Goal: Information Seeking & Learning: Learn about a topic

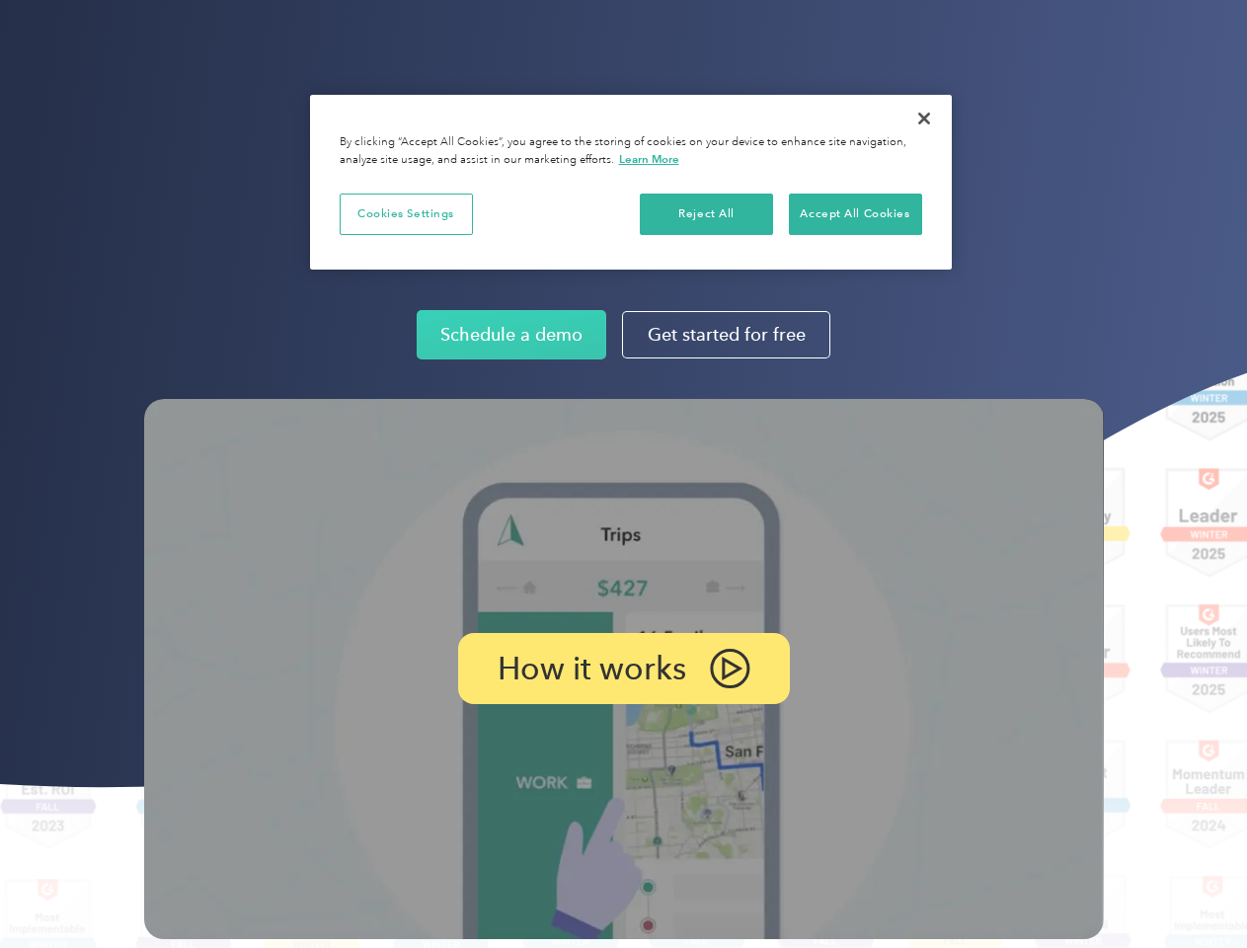
click at [623, 474] on img at bounding box center [624, 669] width 960 height 540
click at [623, 668] on p "How it works" at bounding box center [592, 669] width 189 height 24
click at [406, 213] on button "Cookies Settings" at bounding box center [406, 213] width 133 height 41
click at [0, 0] on div "When you visit any website, it may store or retrieve information on your browse…" at bounding box center [0, 0] width 0 height 0
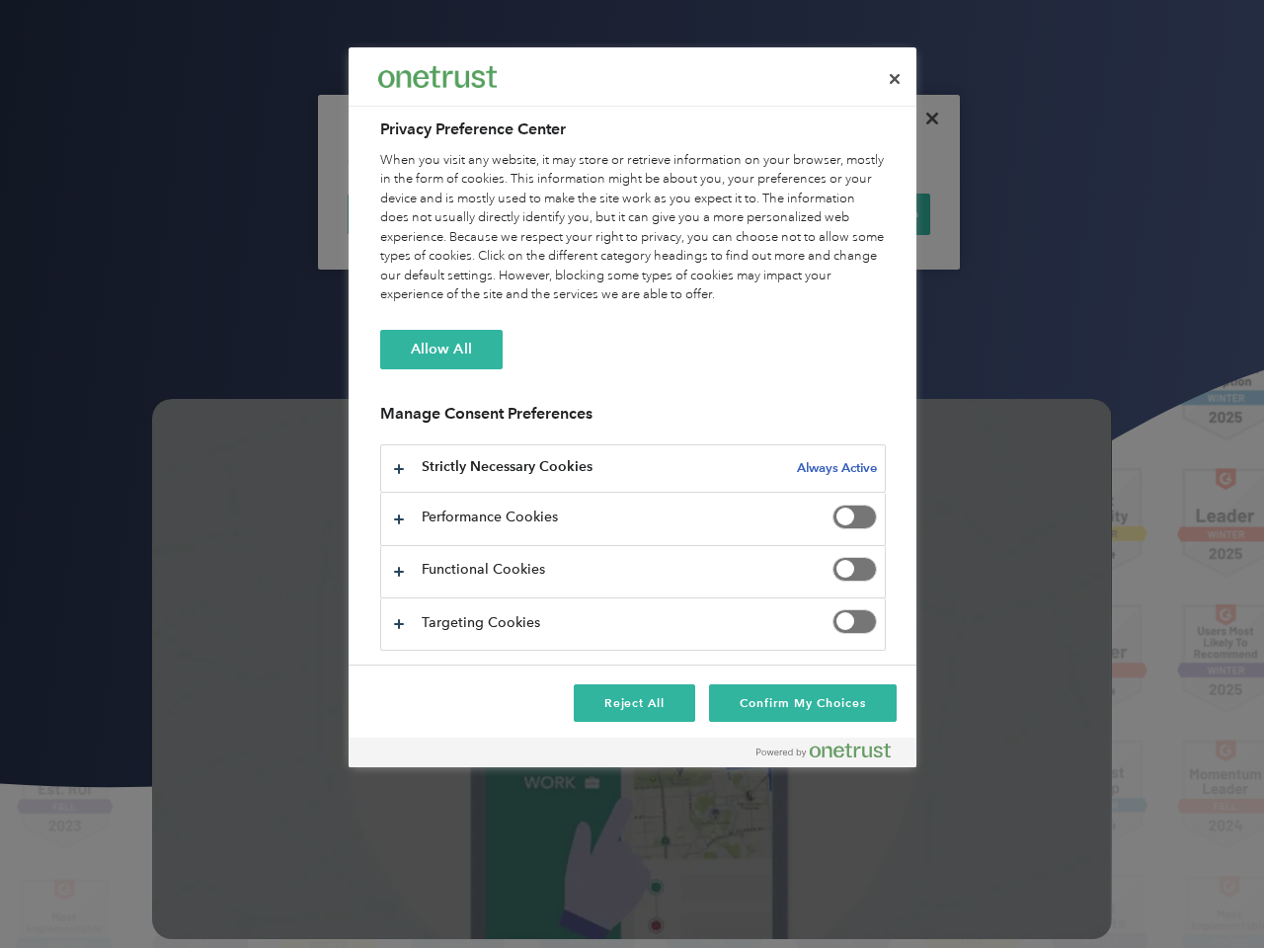
click at [855, 213] on div "When you visit any website, it may store or retrieve information on your browse…" at bounding box center [632, 228] width 505 height 154
click at [924, 118] on div at bounding box center [632, 474] width 1264 height 948
